Goal: Task Accomplishment & Management: Manage account settings

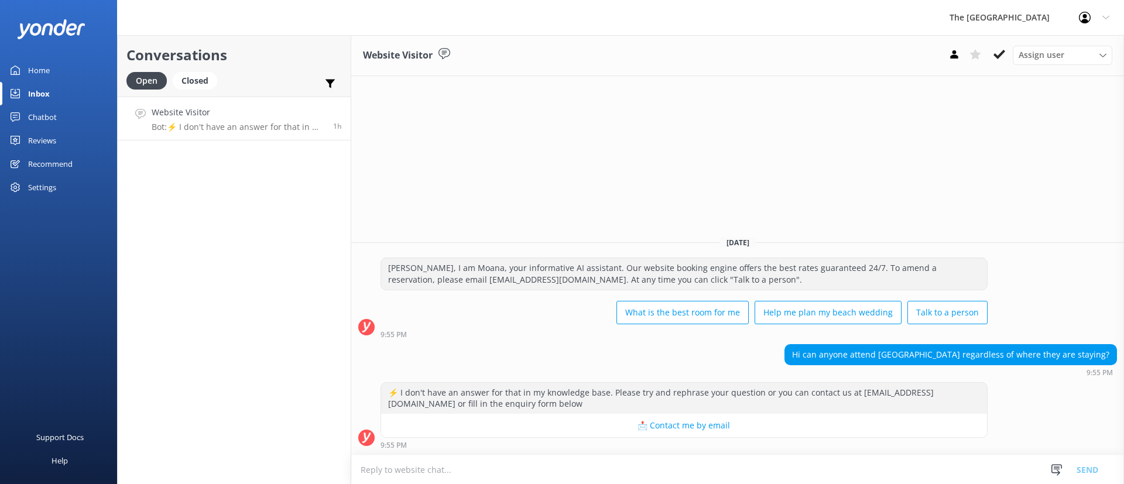
click at [230, 100] on link "Website Visitor Bot: ⚡ I don't have an answer for that in my knowledge base. Pl…" at bounding box center [234, 119] width 233 height 44
click at [240, 134] on link "Website Visitor Bot: ⚡ I don't have an answer for that in my knowledge base. Pl…" at bounding box center [234, 119] width 233 height 44
click at [227, 122] on p "Bot: ⚡ I don't have an answer for that in my knowledge base. Please try and rep…" at bounding box center [238, 127] width 173 height 11
click at [996, 51] on icon at bounding box center [1000, 55] width 12 height 12
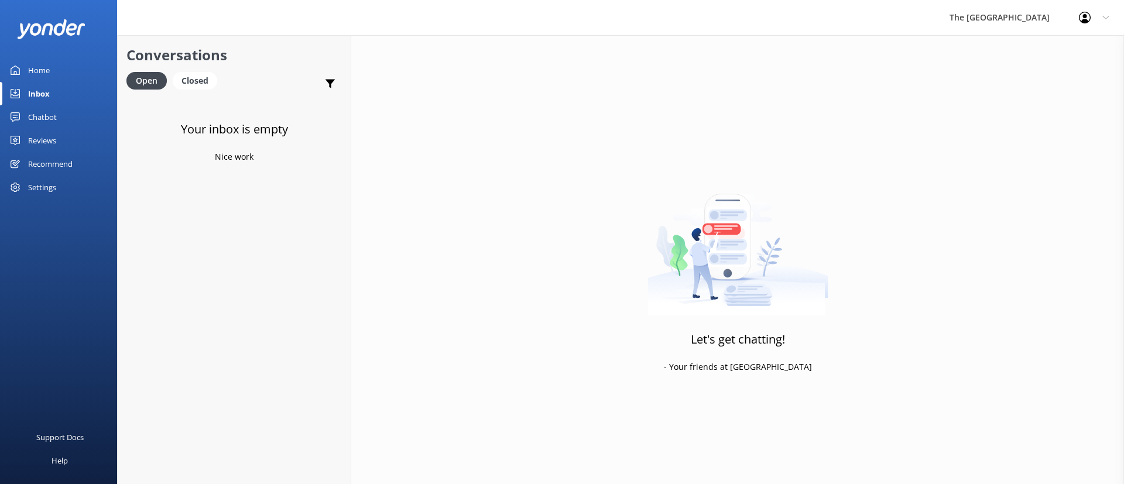
click at [66, 90] on link "Inbox" at bounding box center [58, 93] width 117 height 23
click at [191, 79] on div "Closed" at bounding box center [195, 81] width 45 height 18
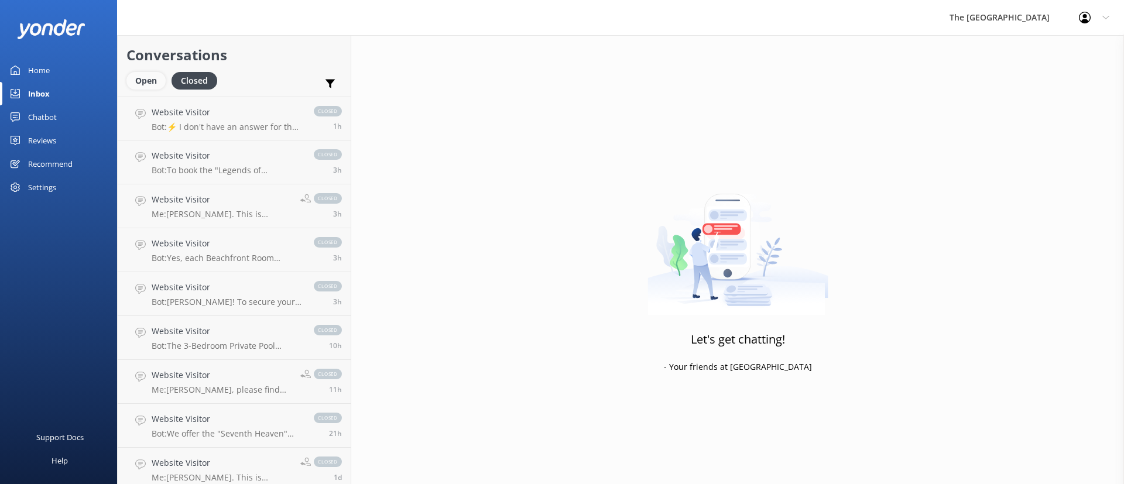
click at [148, 79] on div "Open" at bounding box center [145, 81] width 39 height 18
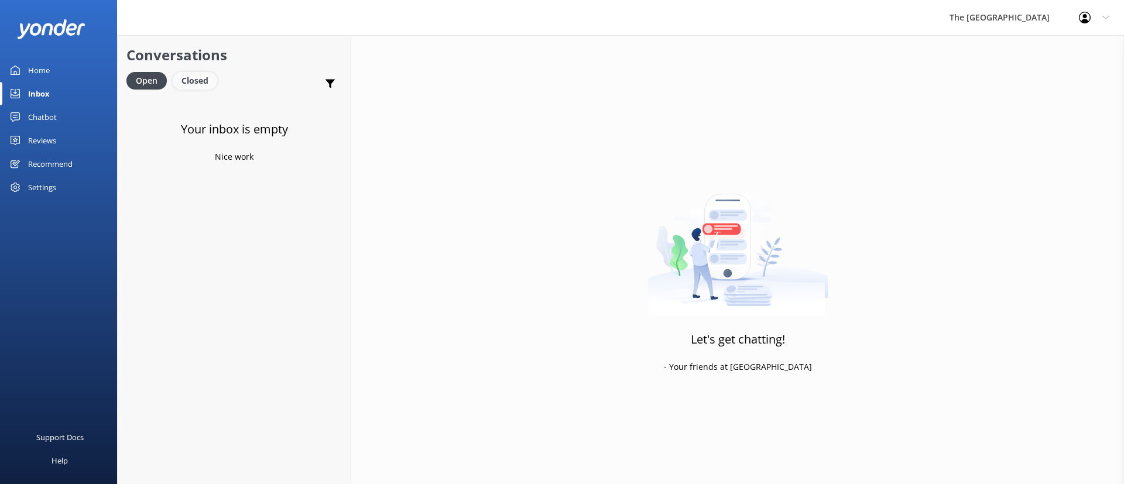
click at [208, 82] on div "Closed" at bounding box center [195, 81] width 45 height 18
click at [156, 78] on div "Open" at bounding box center [145, 81] width 39 height 18
